Goal: Transaction & Acquisition: Purchase product/service

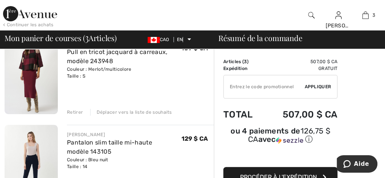
scroll to position [61, 0]
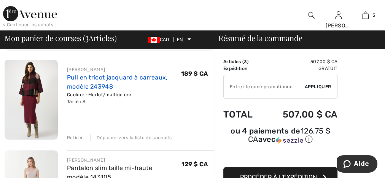
click at [97, 76] on font "Pull en tricot jacquard à carreaux, modèle 243948" at bounding box center [117, 82] width 101 height 16
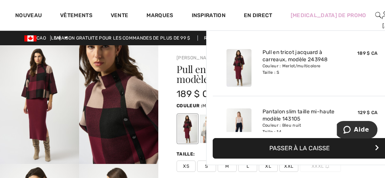
click at [385, 14] on img at bounding box center [392, 15] width 6 height 9
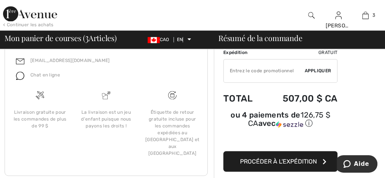
scroll to position [575, 0]
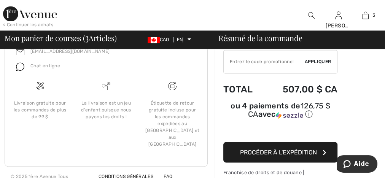
click at [263, 148] on font "Procéder à l'expédition" at bounding box center [278, 151] width 77 height 7
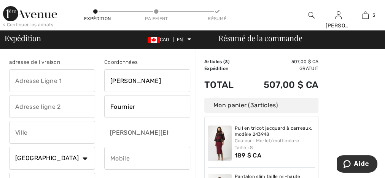
click at [43, 90] on input "text" at bounding box center [52, 80] width 86 height 23
type input "44 boul. des Alliés"
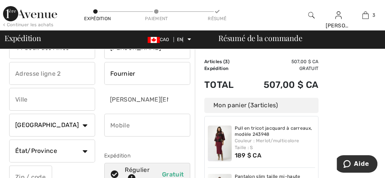
scroll to position [61, 0]
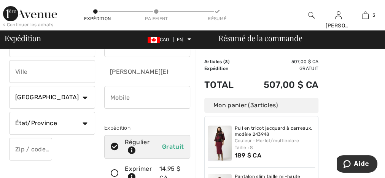
click at [49, 69] on input "text" at bounding box center [52, 71] width 86 height 23
type input "Québec"
click at [70, 121] on select "État/Province Alberta Colombie-Britannique Manitoba Nouveau-Brunswick Terre-Neu…" at bounding box center [52, 123] width 86 height 23
select select "QC"
click at [9, 112] on select "État/Province Alberta Colombie-Britannique Manitoba Nouveau-Brunswick Terre-Neu…" at bounding box center [52, 123] width 86 height 23
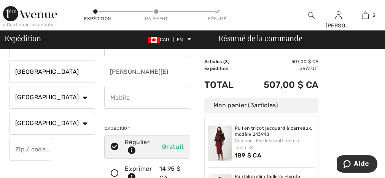
click at [28, 149] on input "text" at bounding box center [30, 149] width 43 height 23
type input "G1L1Y2"
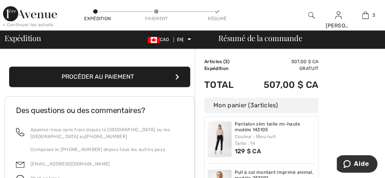
scroll to position [274, 0]
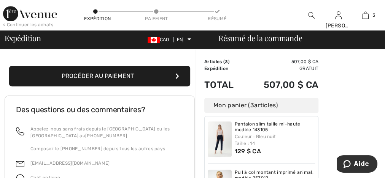
click at [99, 75] on font "Procéder au paiement" at bounding box center [98, 75] width 72 height 7
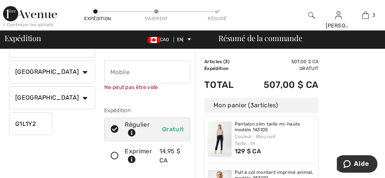
scroll to position [86, 0]
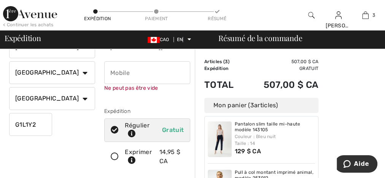
click at [128, 75] on input "phone" at bounding box center [147, 72] width 86 height 23
click at [162, 78] on input "phone" at bounding box center [147, 72] width 86 height 23
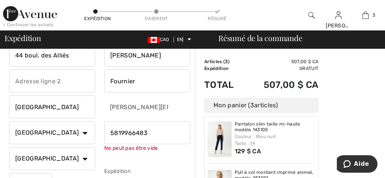
scroll to position [25, 0]
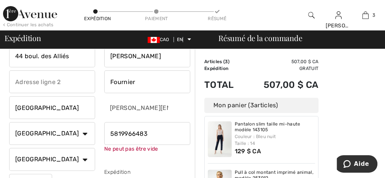
drag, startPoint x: 154, startPoint y: 134, endPoint x: 75, endPoint y: 133, distance: 79.1
type input "5819966483"
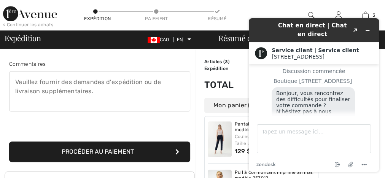
scroll to position [207, 0]
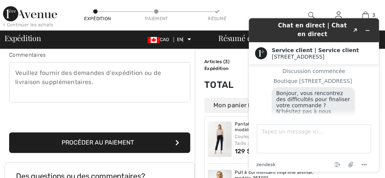
click at [105, 142] on font "Procéder au paiement" at bounding box center [98, 142] width 72 height 7
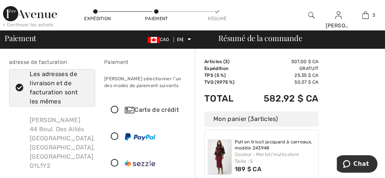
click at [113, 108] on icon at bounding box center [115, 110] width 20 height 8
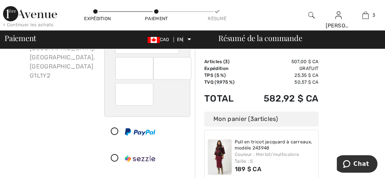
scroll to position [152, 0]
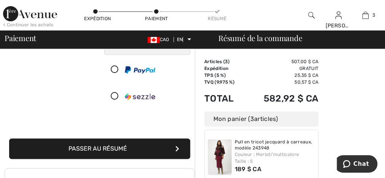
click at [110, 148] on font "Passer au résumé" at bounding box center [97, 148] width 59 height 7
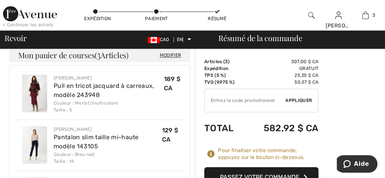
scroll to position [481, 0]
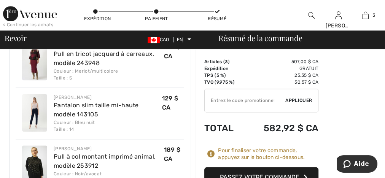
click at [274, 173] on font "Passez votre commande" at bounding box center [260, 176] width 80 height 7
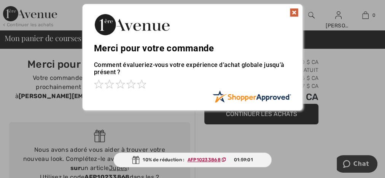
click at [294, 11] on img at bounding box center [293, 12] width 9 height 9
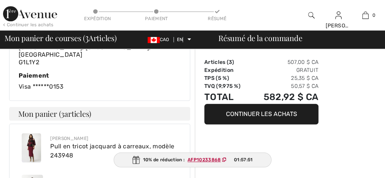
scroll to position [4, 0]
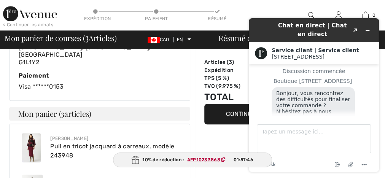
click at [137, 82] on div "adresse de facturation Linda Fournier 44 Boul. Des Alliés Québec, QC, CA G1L1Y2…" at bounding box center [99, 55] width 181 height 91
click at [337, 160] on icon "Fin de la discussion" at bounding box center [337, 164] width 9 height 9
click at [353, 30] on icon "Created with Sketch." at bounding box center [355, 31] width 5 height 4
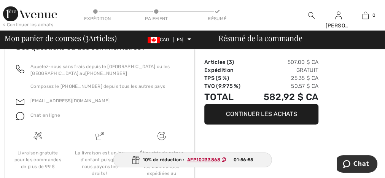
scroll to position [570, 0]
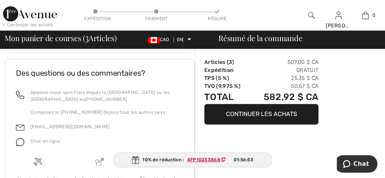
click at [204, 159] on font "AFP10233868" at bounding box center [203, 159] width 33 height 5
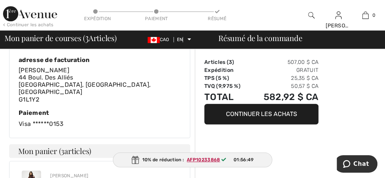
scroll to position [327, 0]
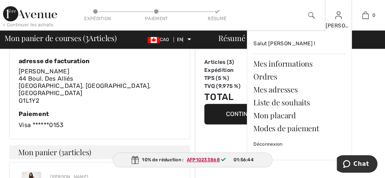
click at [339, 19] on img at bounding box center [338, 15] width 6 height 9
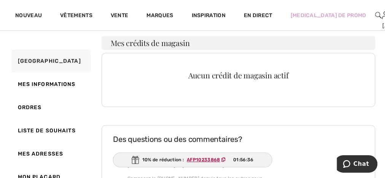
scroll to position [213, 0]
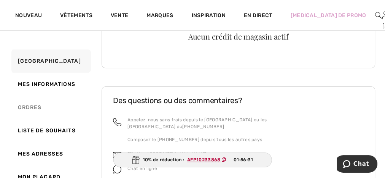
click at [29, 104] on font "Ordres" at bounding box center [30, 107] width 24 height 6
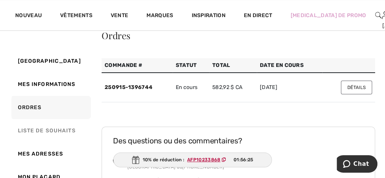
scroll to position [65, 0]
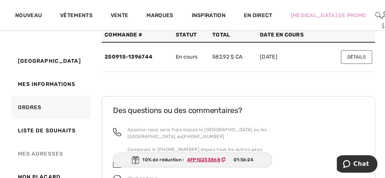
click at [33, 154] on font "Mes adresses" at bounding box center [40, 154] width 45 height 6
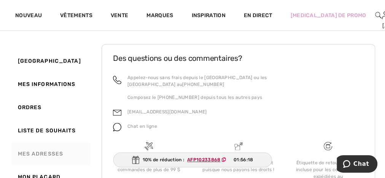
scroll to position [247, 0]
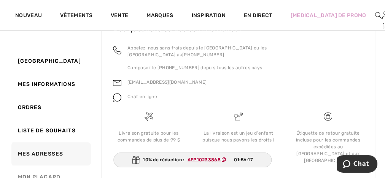
click at [31, 173] on link "Mon placard" at bounding box center [50, 176] width 81 height 23
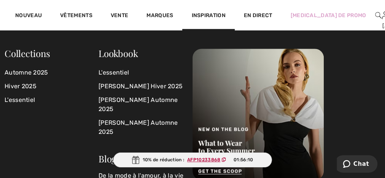
scroll to position [349, 0]
click at [21, 71] on font "Automne 2025" at bounding box center [27, 72] width 44 height 7
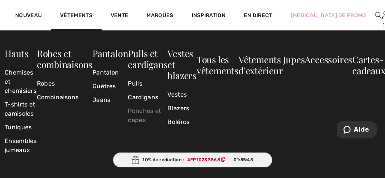
click at [140, 111] on font "Ponchos et capes" at bounding box center [144, 115] width 33 height 16
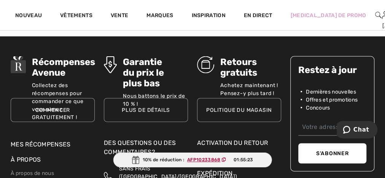
scroll to position [883, 0]
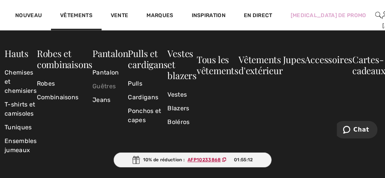
click at [104, 86] on font "Guêtres" at bounding box center [103, 86] width 23 height 7
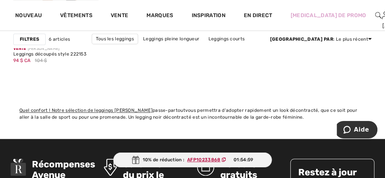
scroll to position [578, 0]
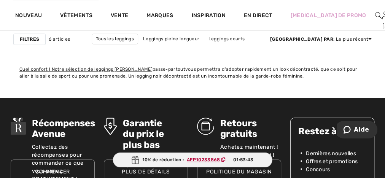
click at [375, 17] on img at bounding box center [378, 15] width 6 height 9
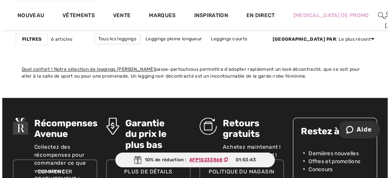
scroll to position [583, 0]
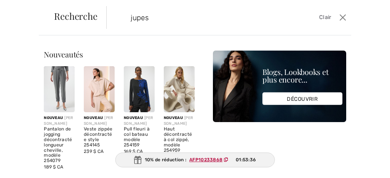
type input "jupes"
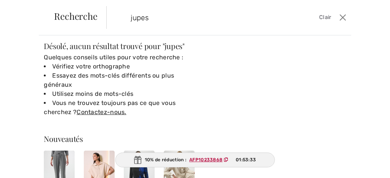
scroll to position [0, 0]
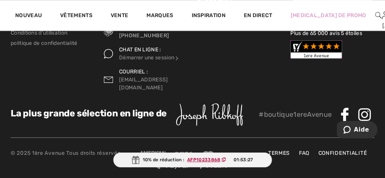
scroll to position [323, 0]
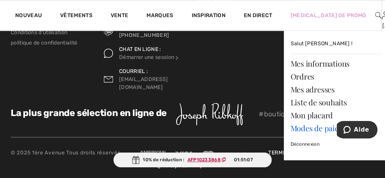
click at [300, 127] on font "Modes de paiement" at bounding box center [322, 128] width 65 height 10
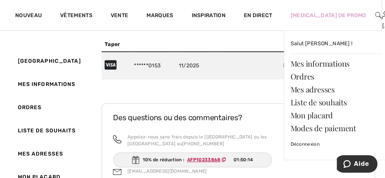
scroll to position [61, 0]
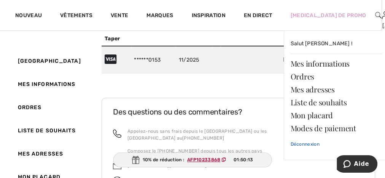
click at [290, 143] on font "Déconnexion" at bounding box center [304, 144] width 29 height 5
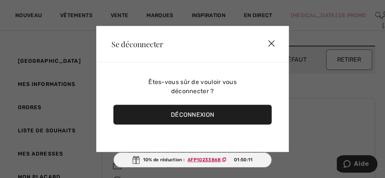
click at [188, 116] on font "Déconnexion" at bounding box center [192, 114] width 43 height 7
